Goal: Task Accomplishment & Management: Use online tool/utility

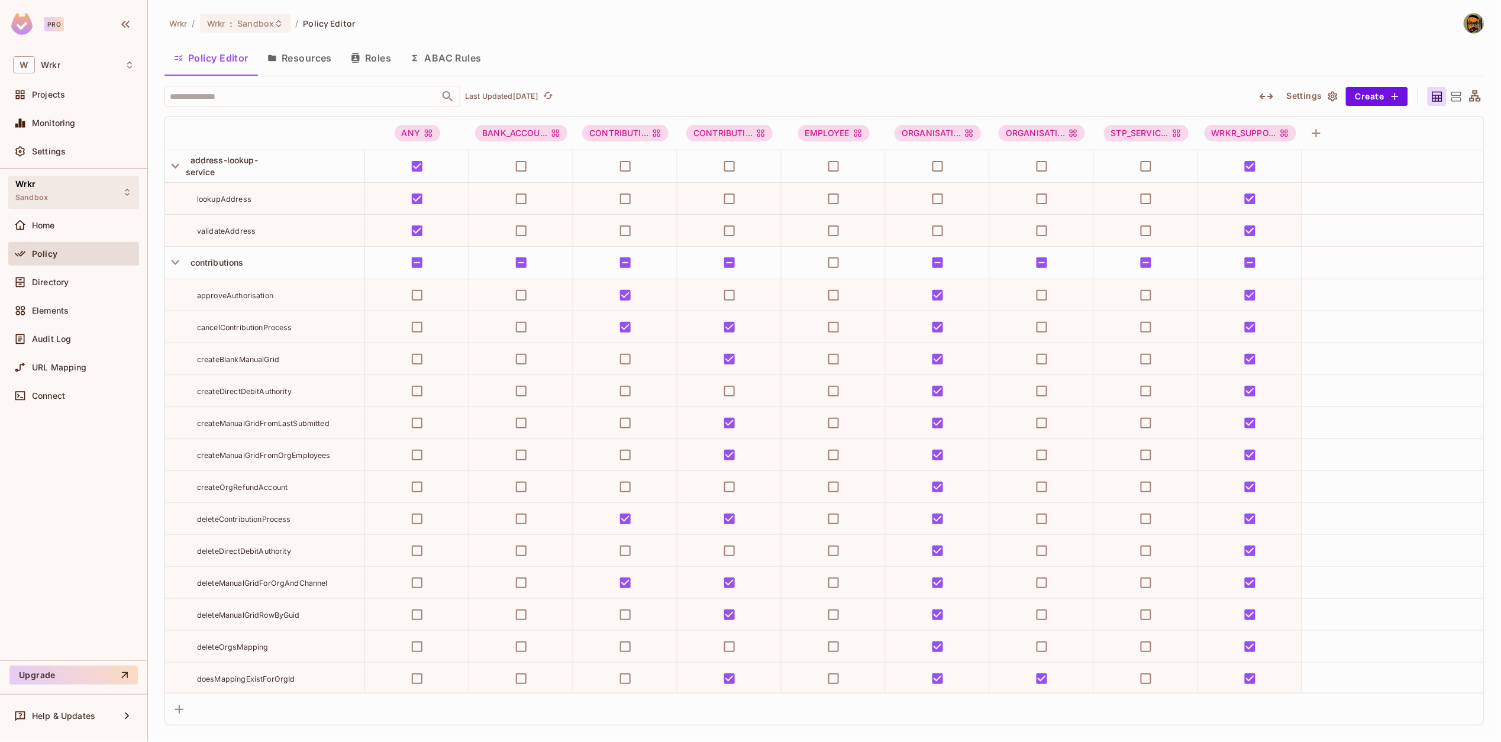
click at [64, 190] on div "Wrkr Sandbox" at bounding box center [73, 192] width 131 height 33
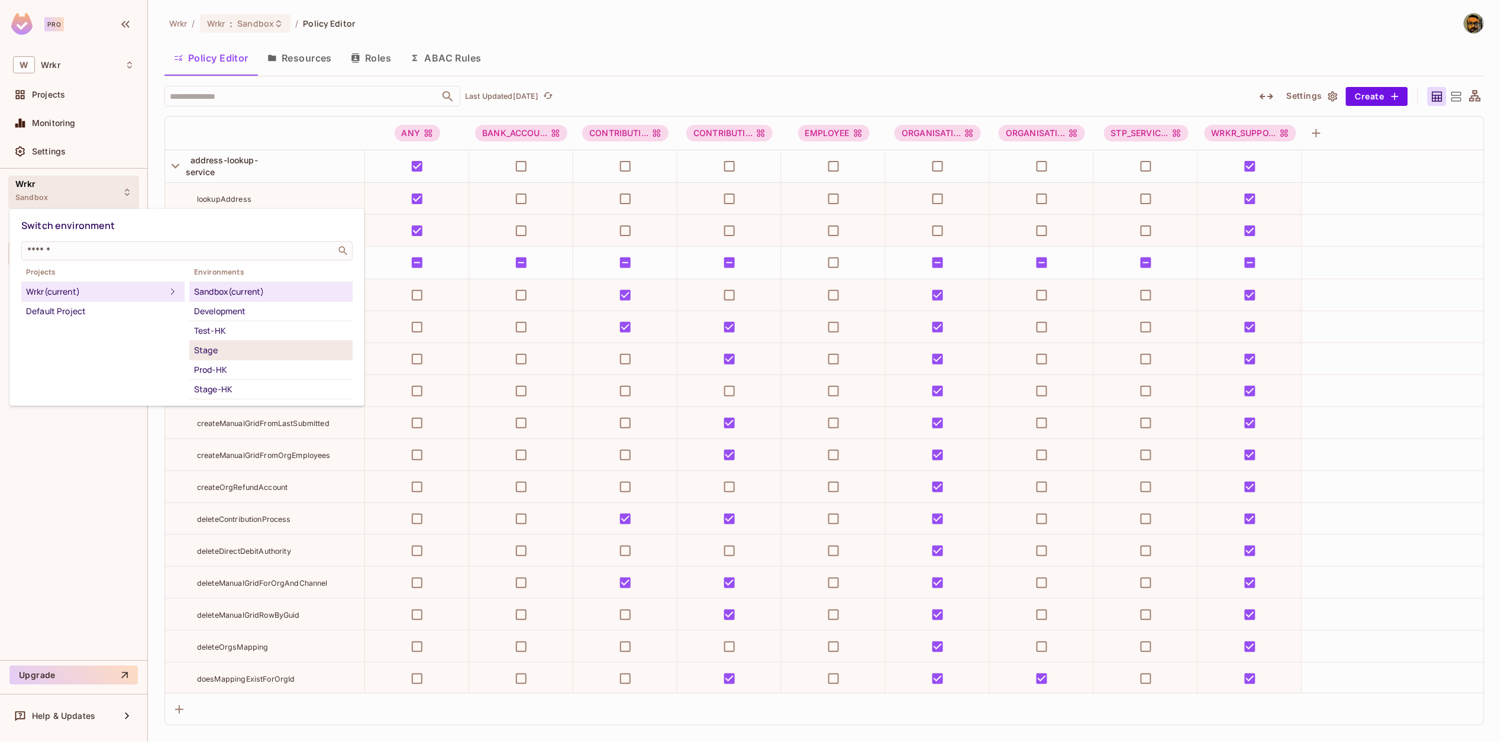
click at [225, 344] on div "Stage" at bounding box center [271, 350] width 154 height 14
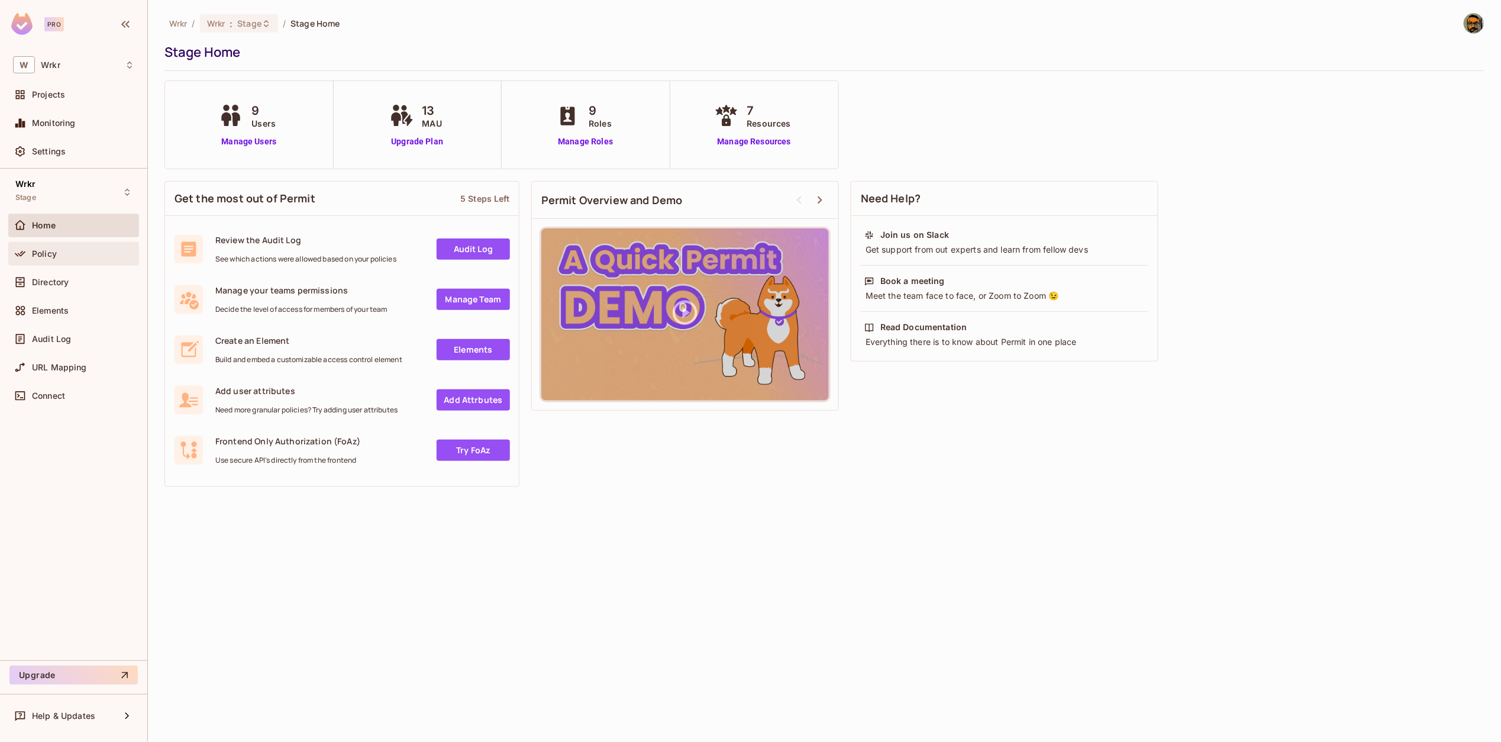
click at [86, 262] on div "Policy" at bounding box center [73, 254] width 131 height 24
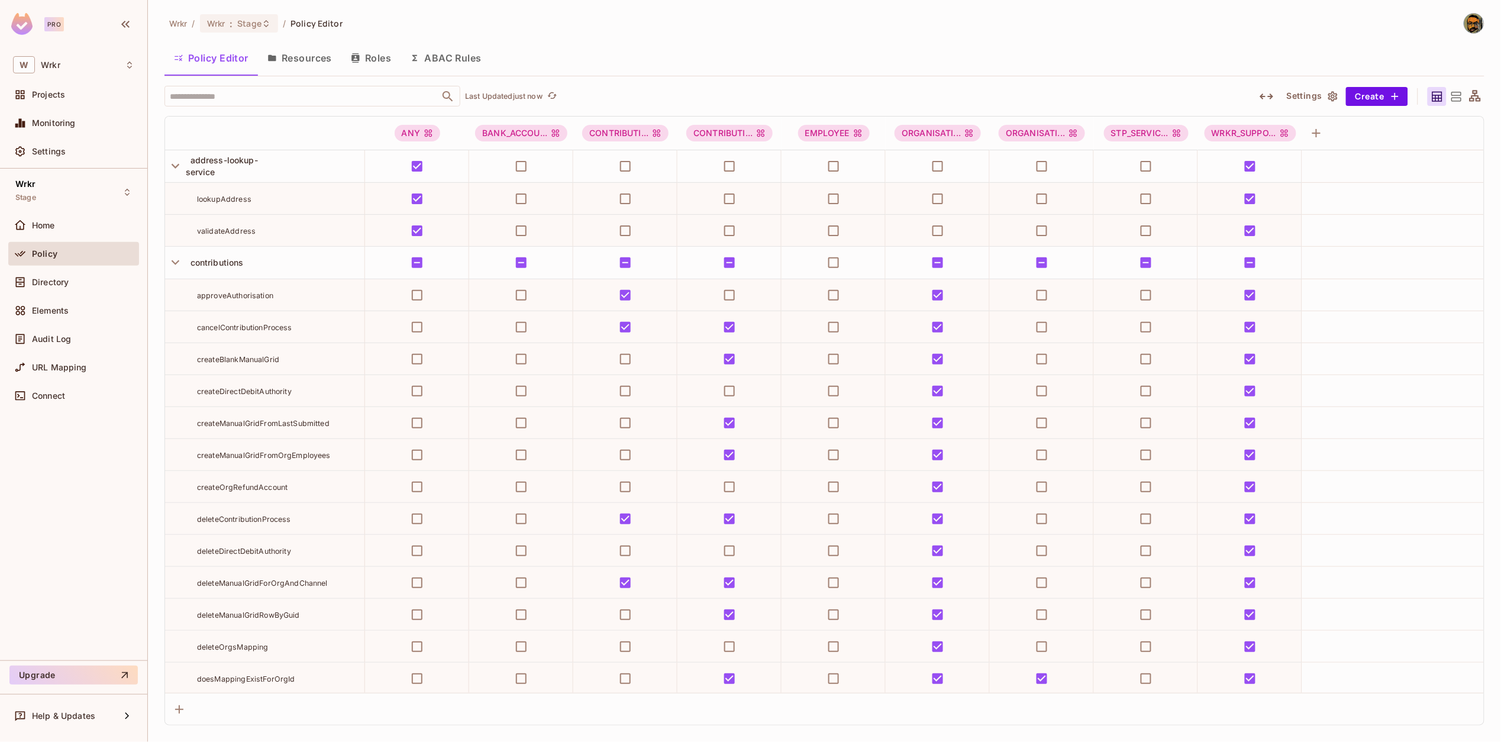
click at [1224, 65] on div "Policy Editor Resources Roles ABAC Rules" at bounding box center [824, 58] width 1320 height 30
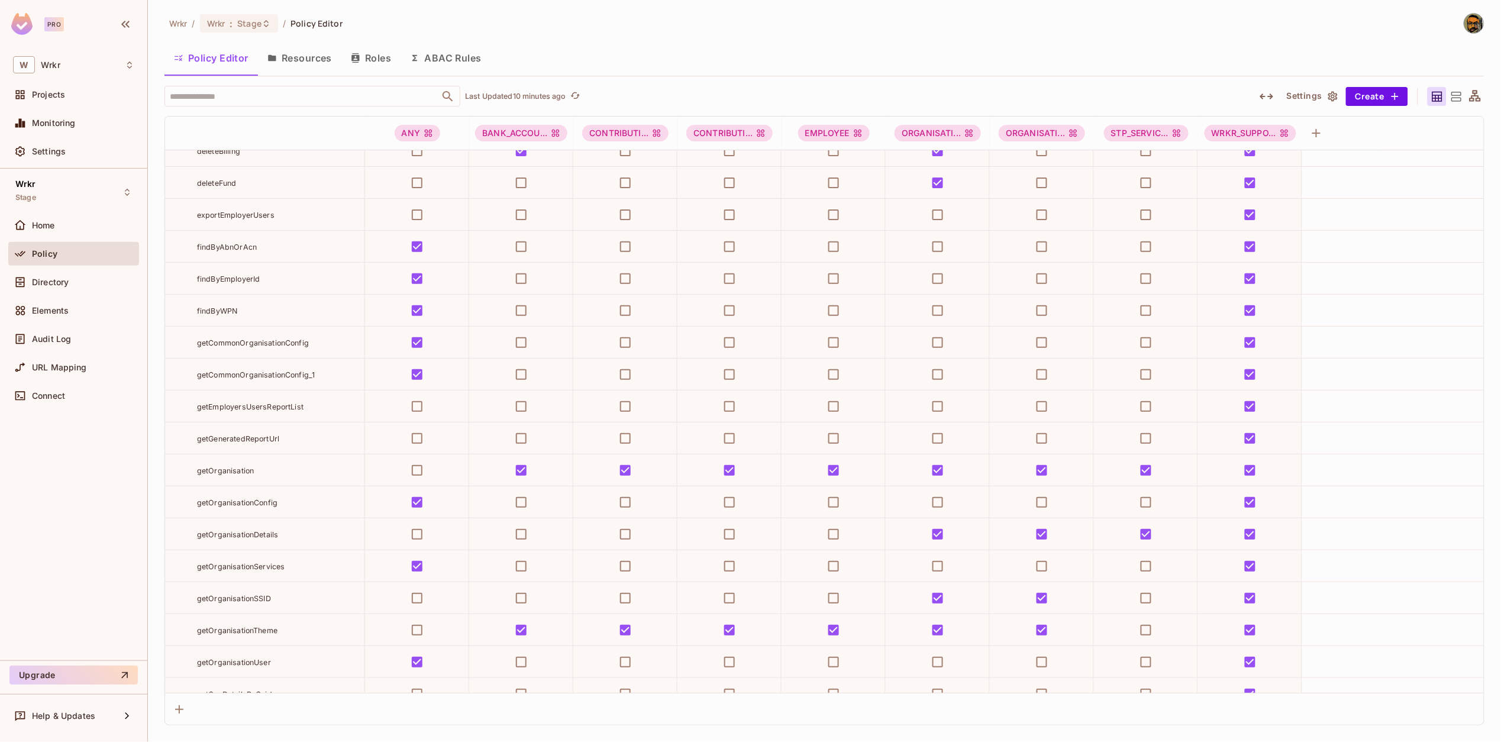
scroll to position [6569, 0]
